Goal: Information Seeking & Learning: Learn about a topic

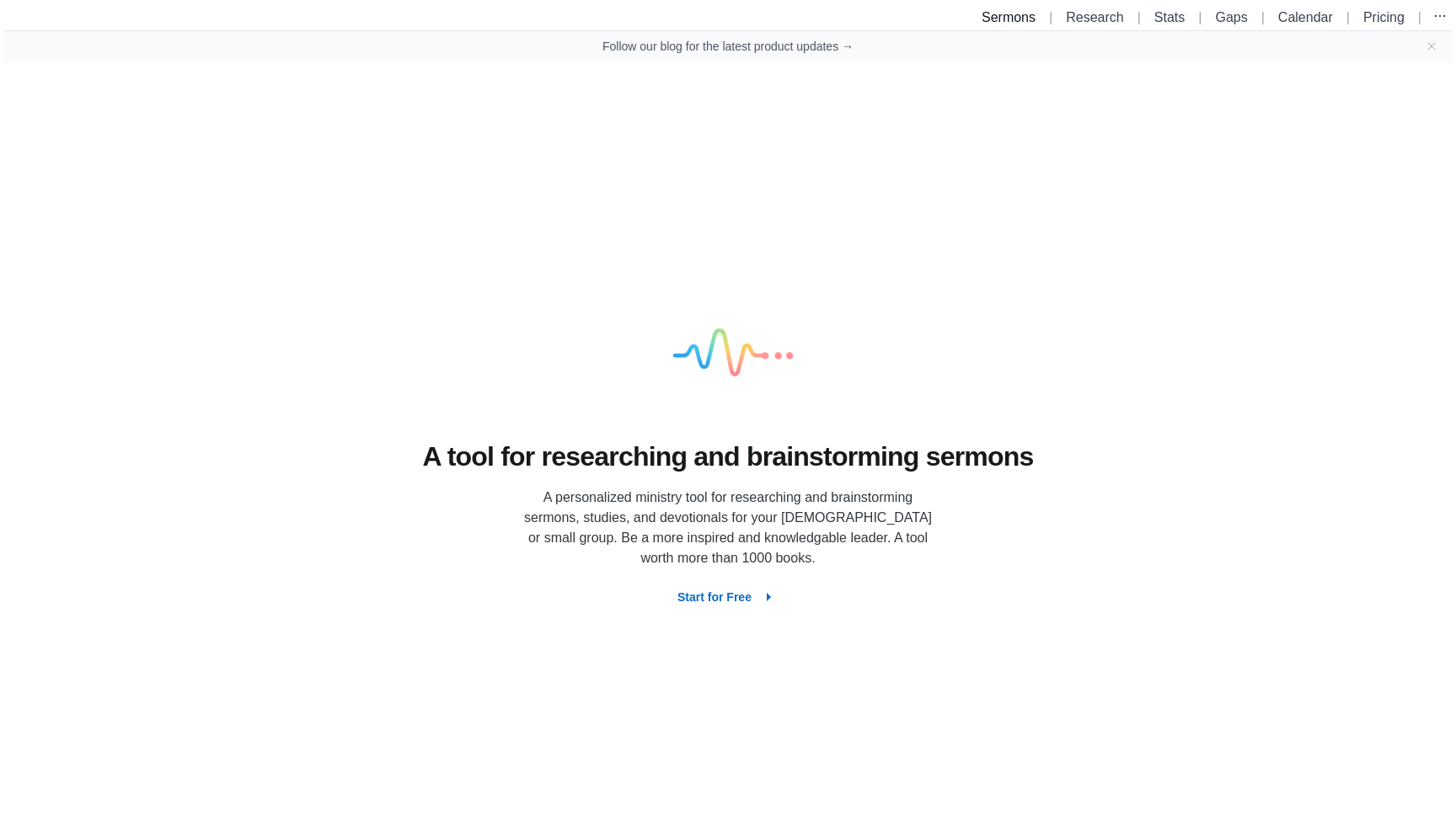
click at [991, 18] on link "Sermons" at bounding box center [1008, 17] width 54 height 14
